Goal: Task Accomplishment & Management: Use online tool/utility

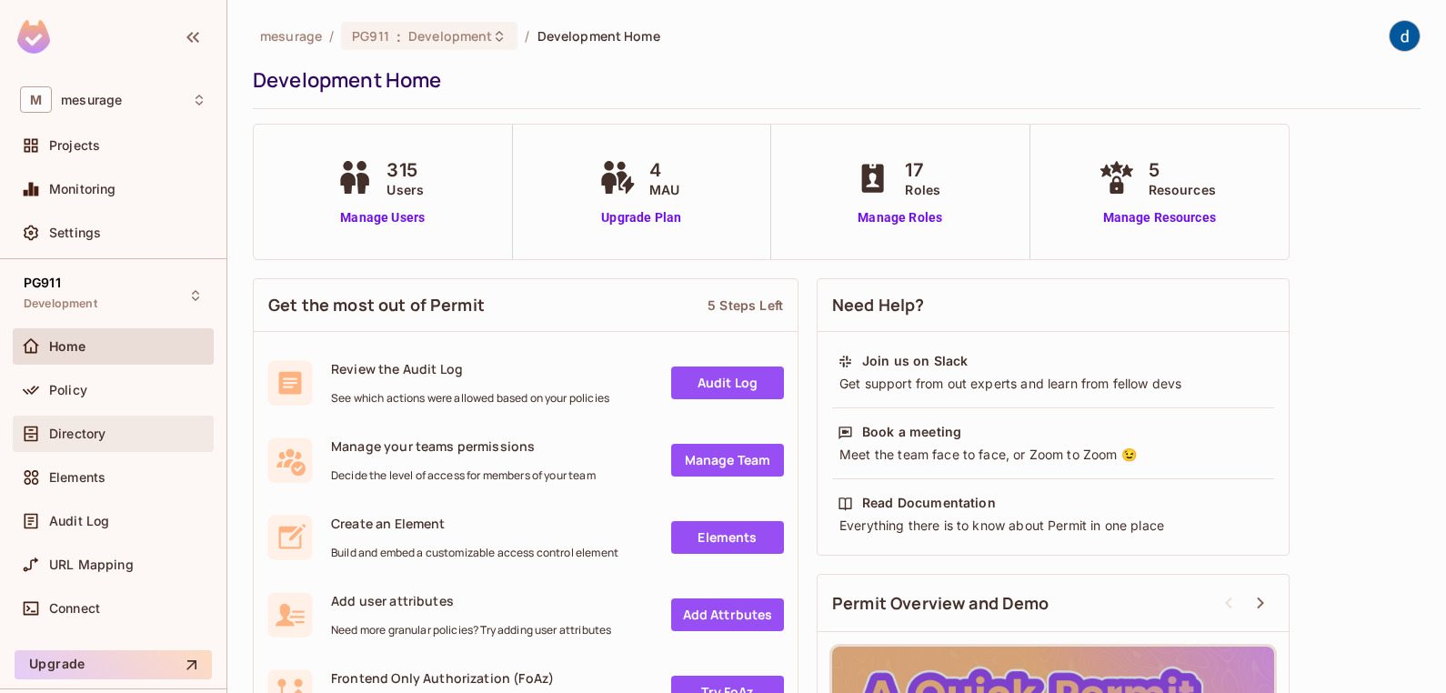
click at [70, 435] on span "Directory" at bounding box center [77, 433] width 56 height 15
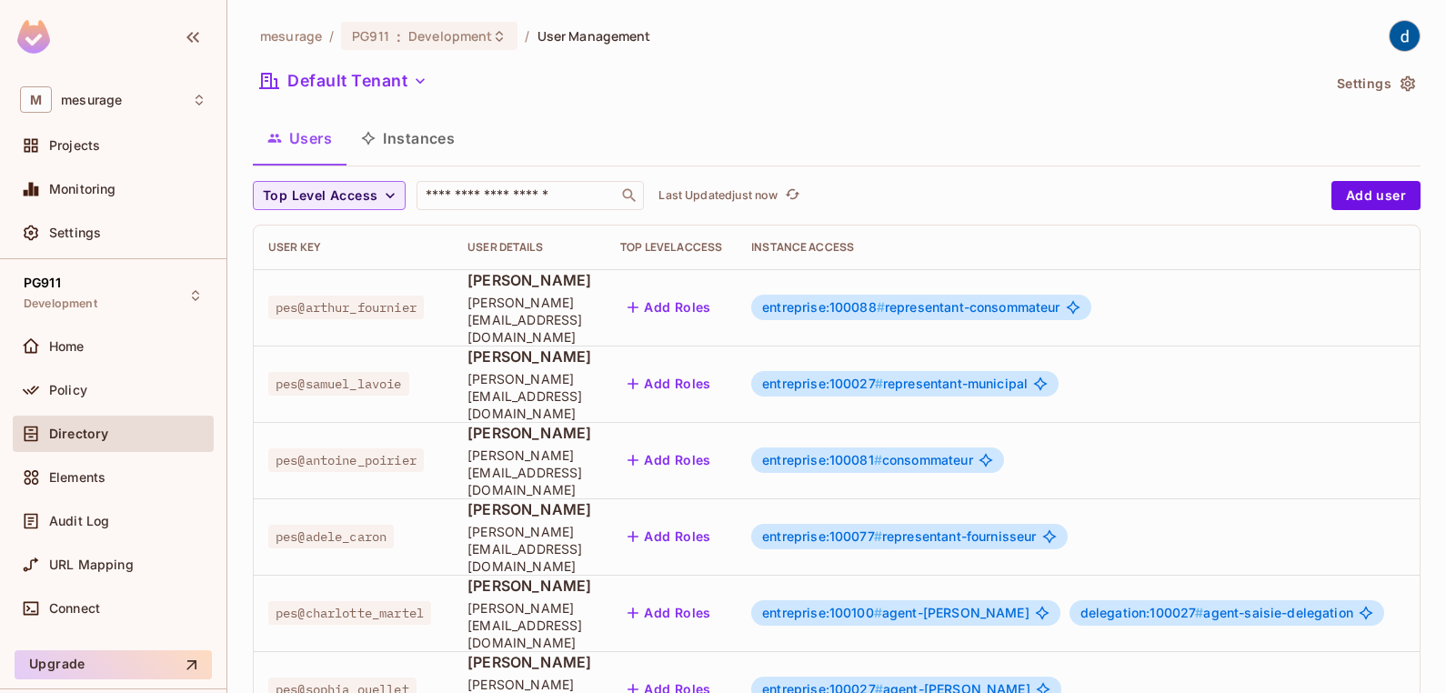
click at [303, 136] on button "Users" at bounding box center [300, 137] width 94 height 45
click at [305, 137] on button "Users" at bounding box center [300, 137] width 94 height 45
click at [466, 196] on input "text" at bounding box center [517, 195] width 191 height 18
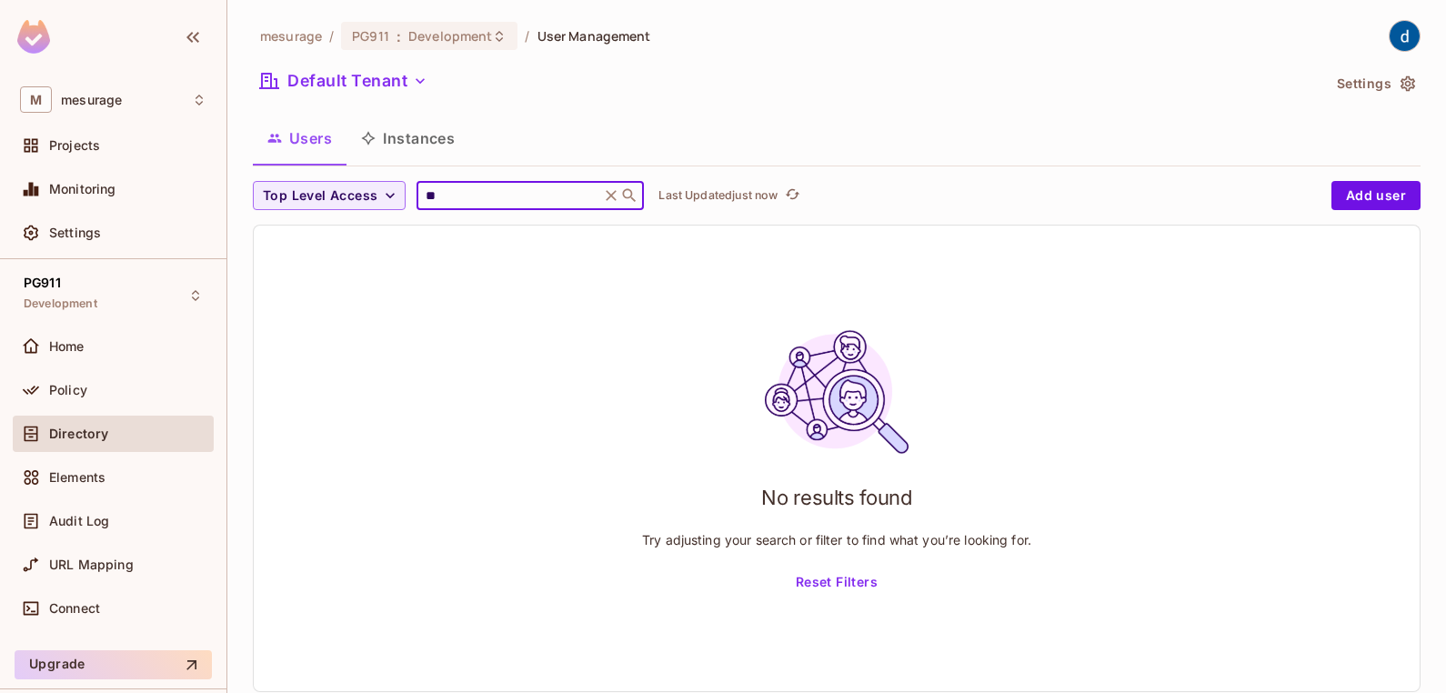
type input "*"
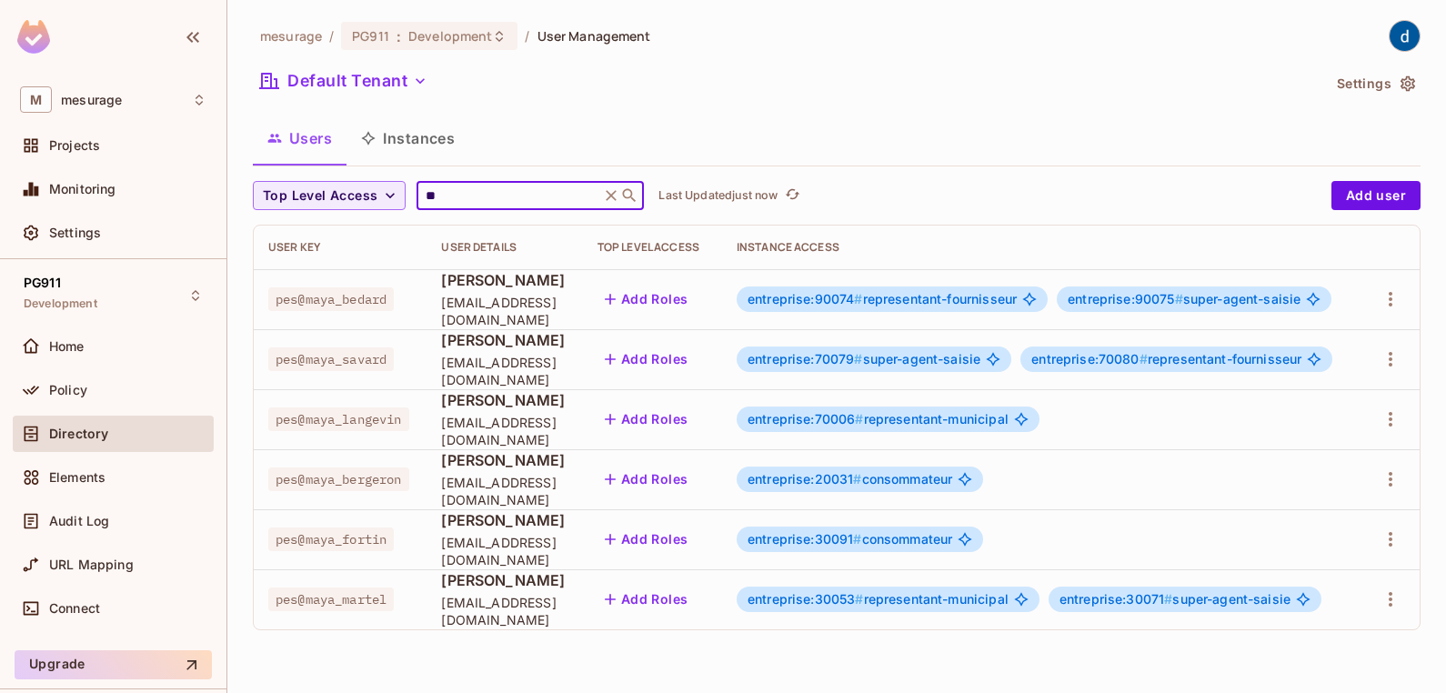
type input "*"
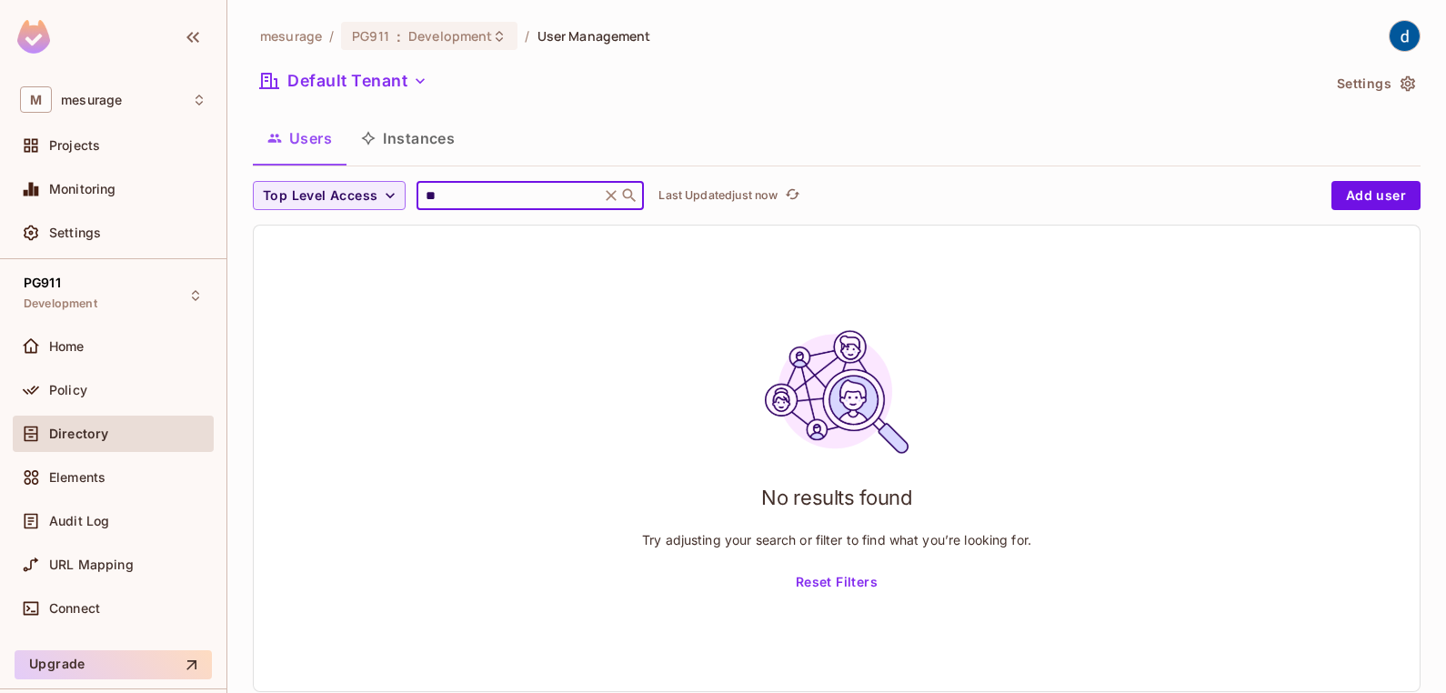
type input "*"
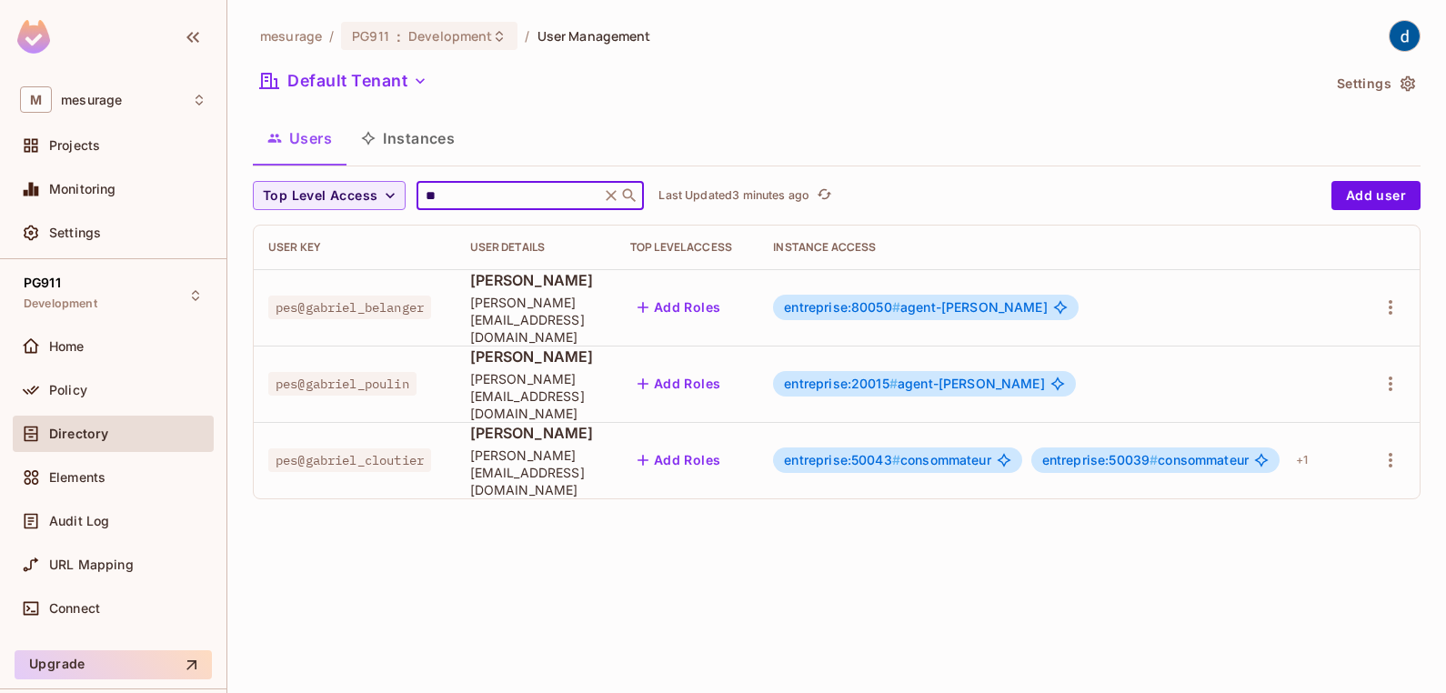
type input "*"
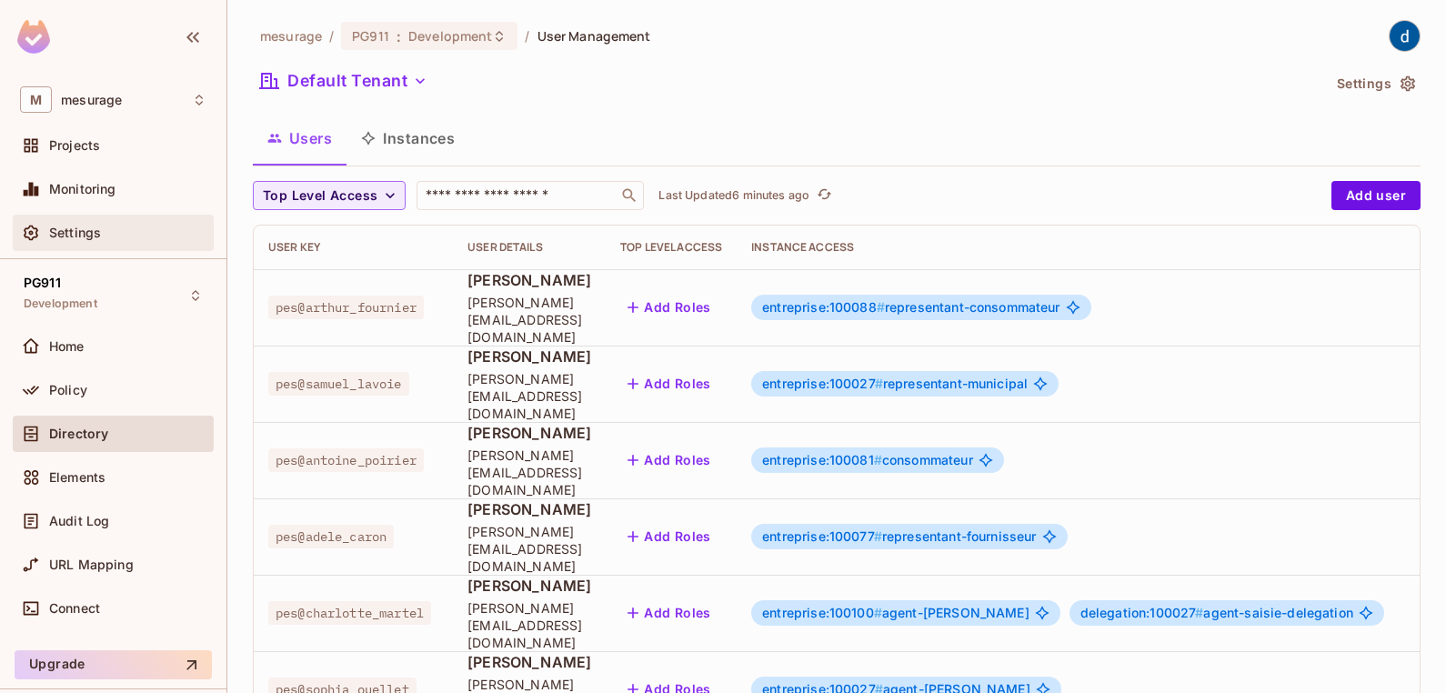
click at [64, 226] on span "Settings" at bounding box center [75, 233] width 52 height 15
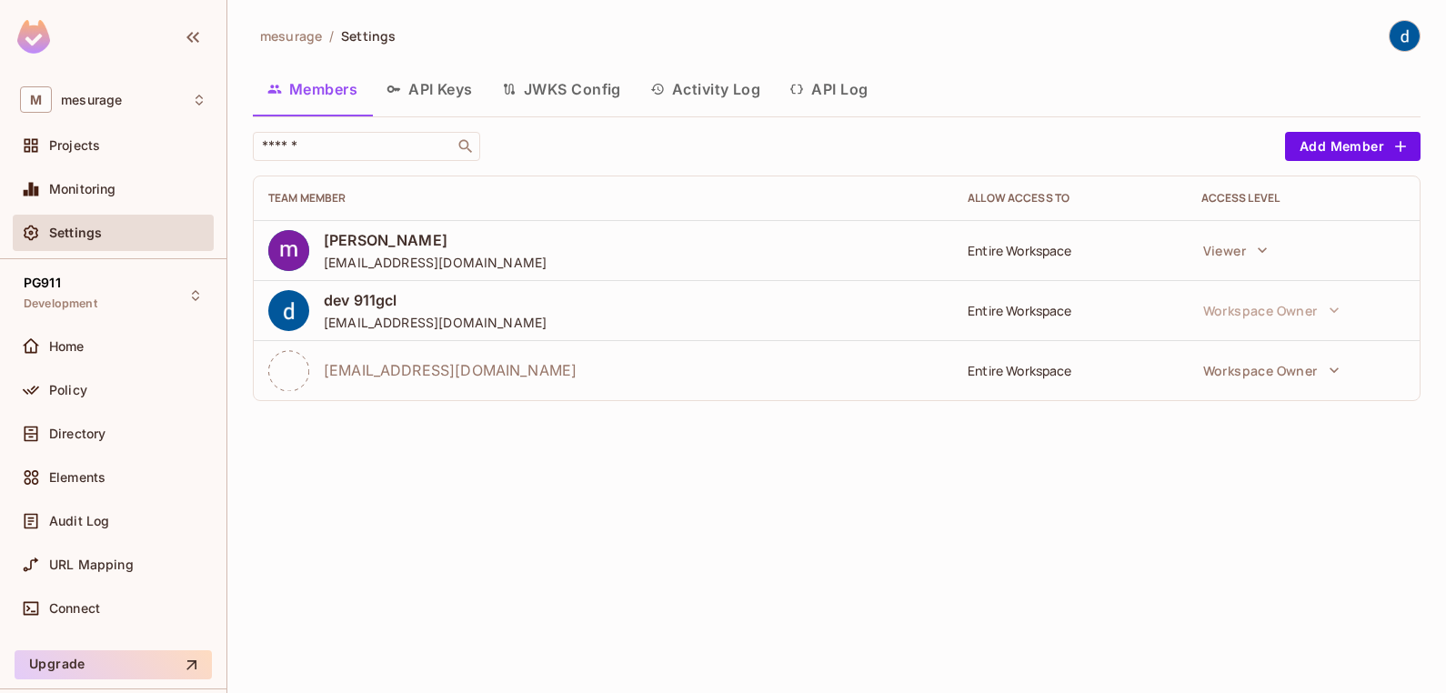
click at [438, 82] on button "API Keys" at bounding box center [429, 88] width 115 height 45
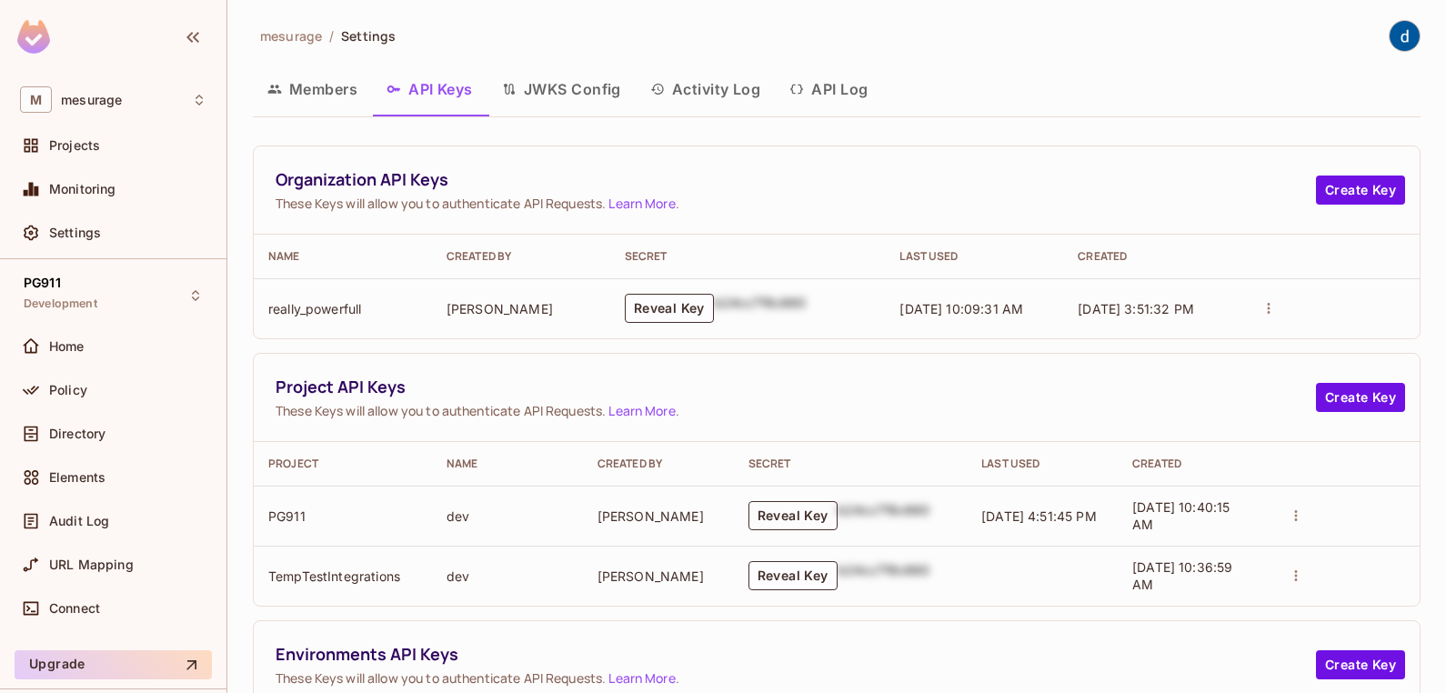
click at [778, 516] on button "Reveal Key" at bounding box center [792, 515] width 89 height 29
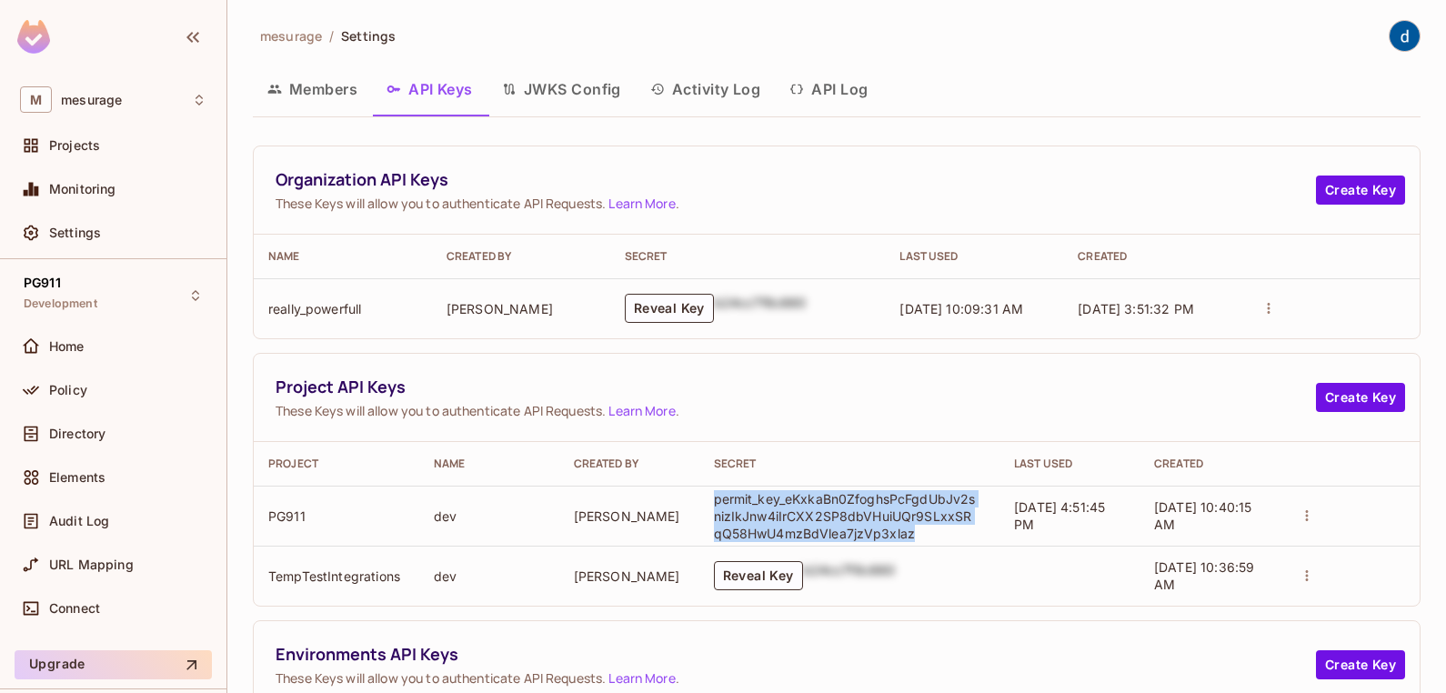
drag, startPoint x: 916, startPoint y: 535, endPoint x: 706, endPoint y: 506, distance: 211.9
click at [706, 506] on td "permit_key_eKxkaBn0ZfoghsPcFgdUbJv2snizIkJnw4iIrCXX2SP8dbVHuiUQr9SLxxSRqQ58HwU4…" at bounding box center [849, 516] width 301 height 60
copy p "permit_key_eKxkaBn0ZfoghsPcFgdUbJv2snizIkJnw4iIrCXX2SP8dbVHuiUQr9SLxxSRqQ58HwU4…"
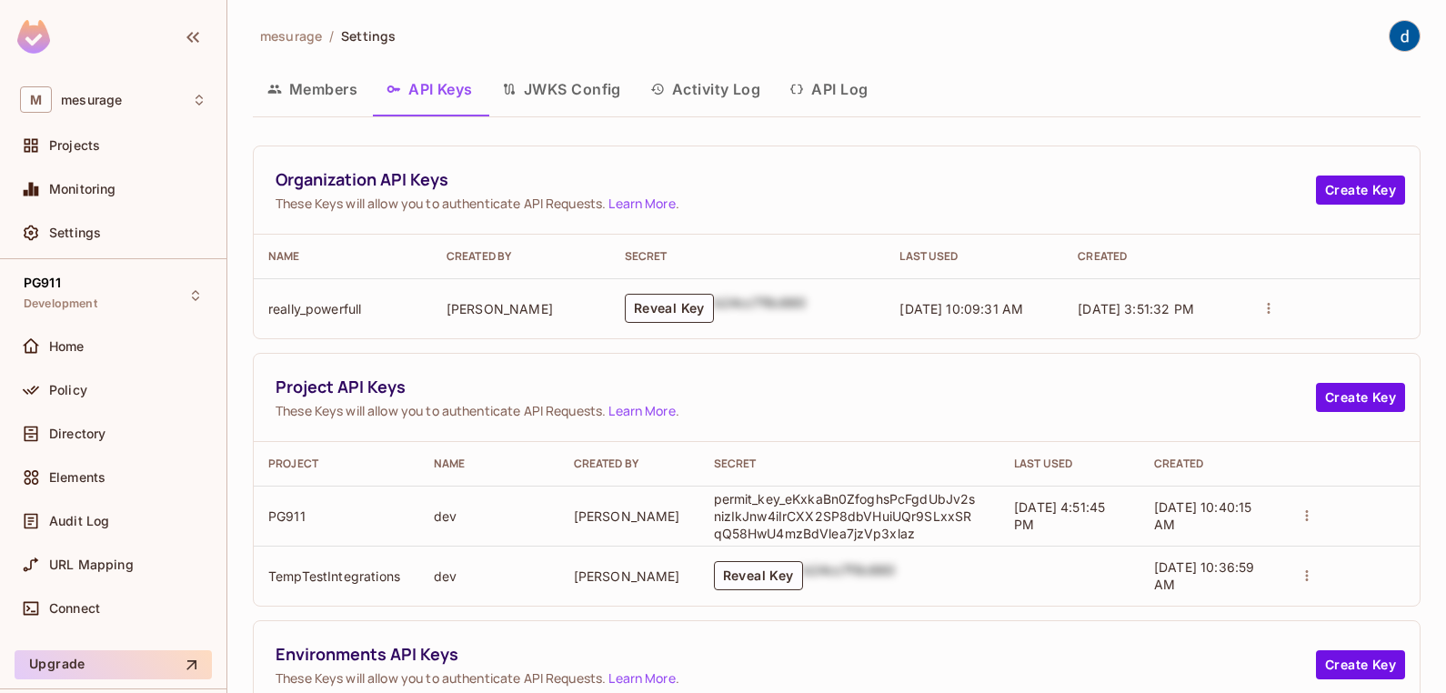
click at [1082, 61] on div "mesurage / Settings Members API Keys JWKS Config Activity Log API Log Organizat…" at bounding box center [837, 484] width 1168 height 928
